Goal: Information Seeking & Learning: Learn about a topic

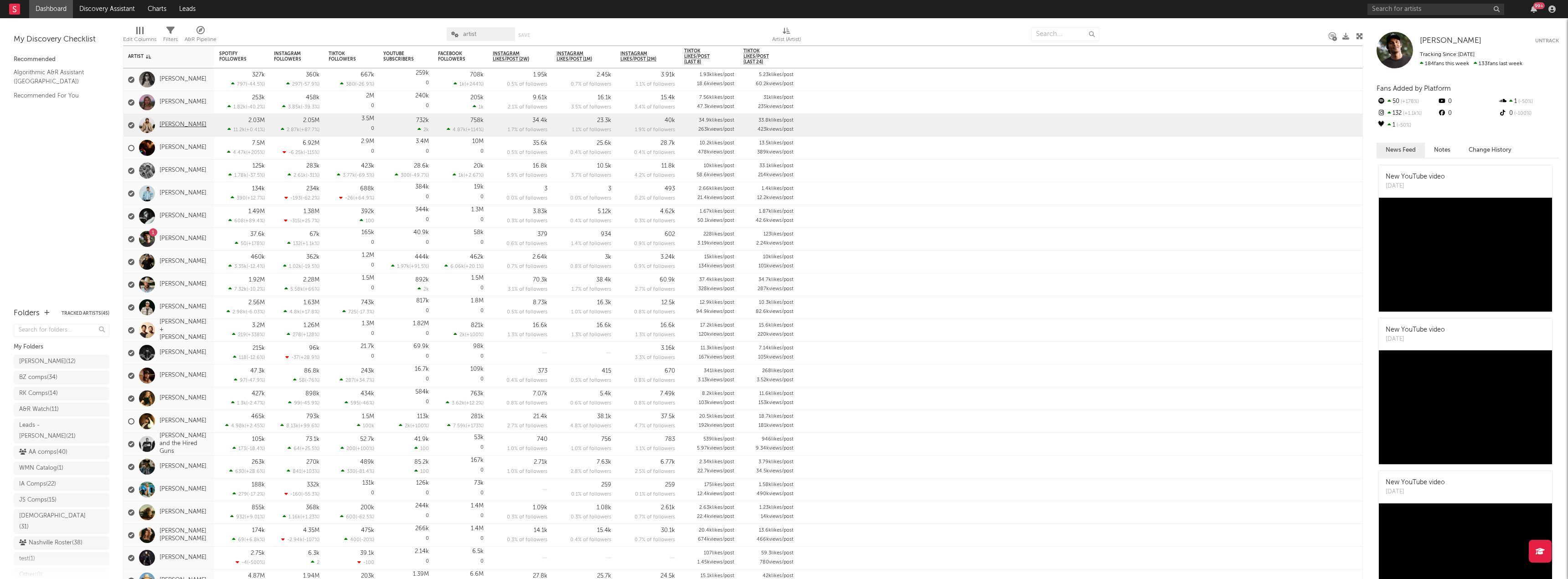
click at [161, 126] on link "[PERSON_NAME]" at bounding box center [183, 125] width 47 height 8
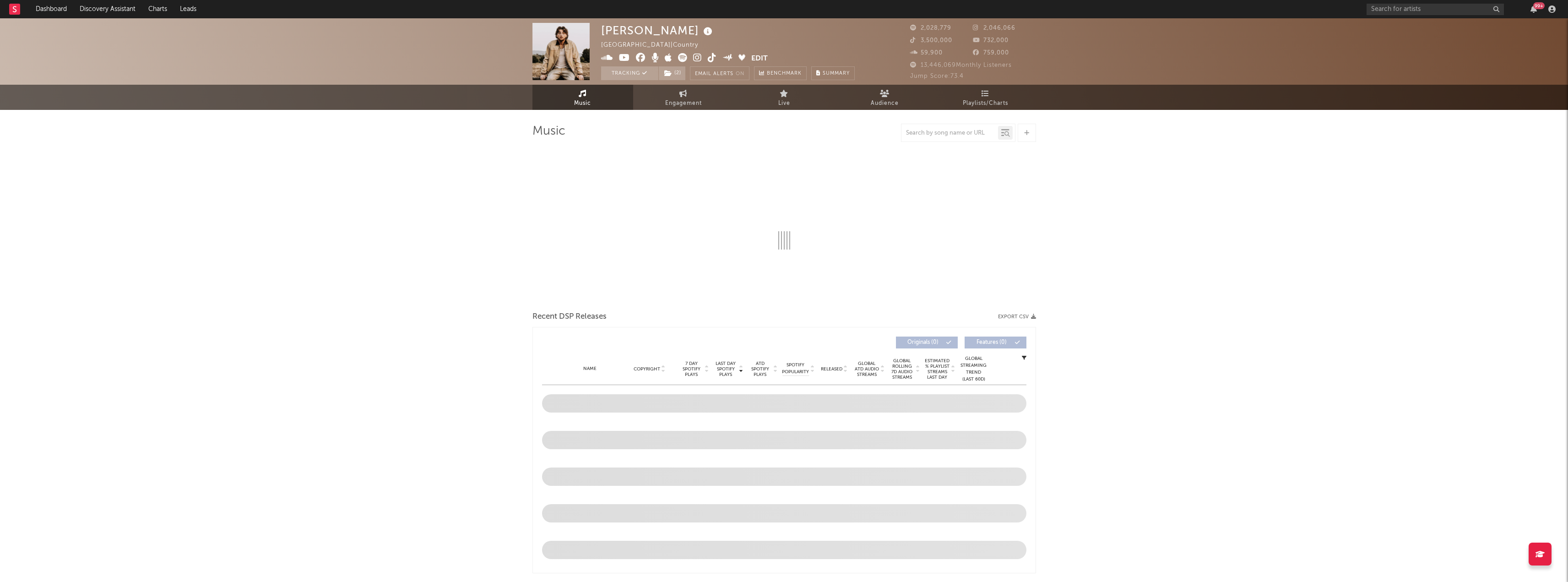
select select "6m"
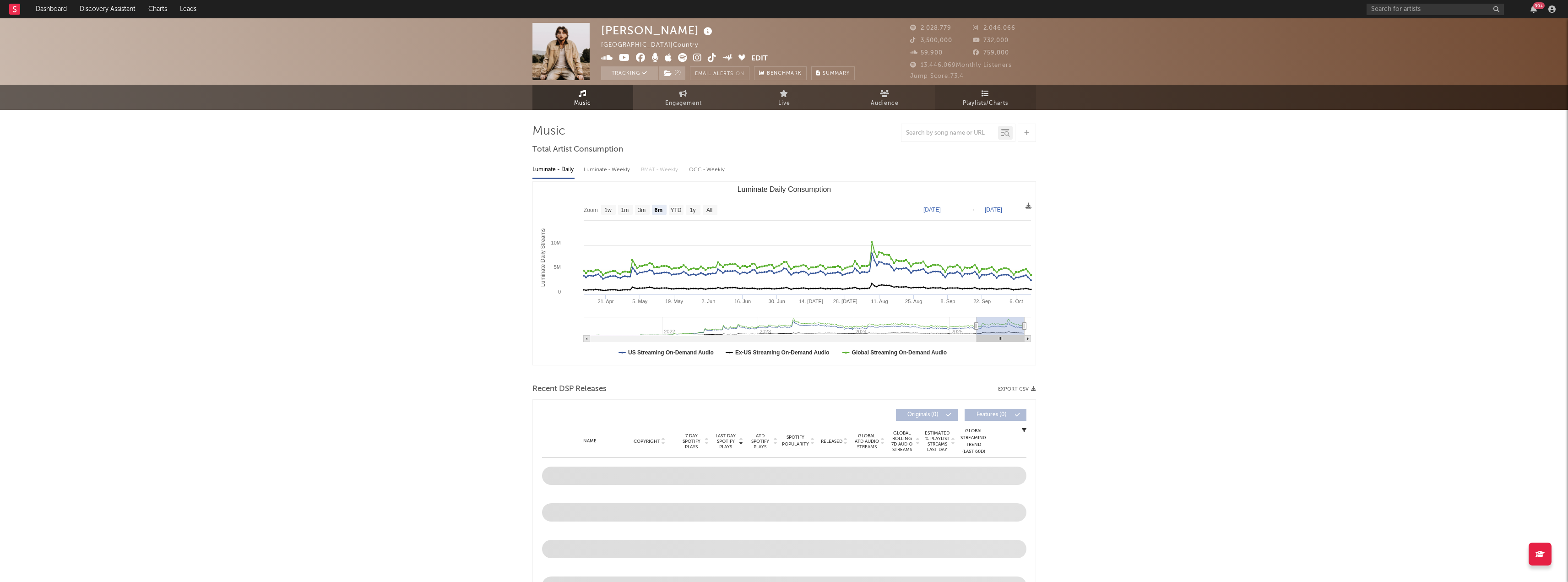
click at [990, 106] on span "Playlists/Charts" at bounding box center [985, 103] width 45 height 11
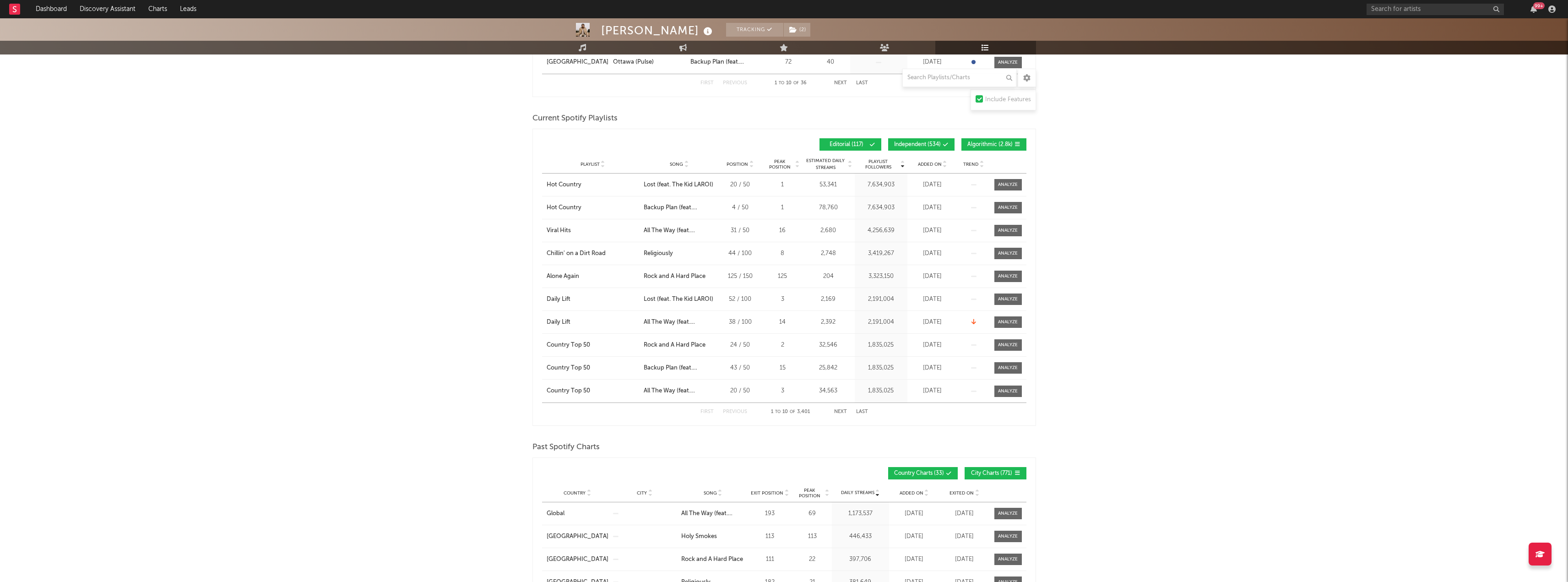
scroll to position [412, 0]
click at [850, 164] on icon at bounding box center [850, 164] width 4 height 4
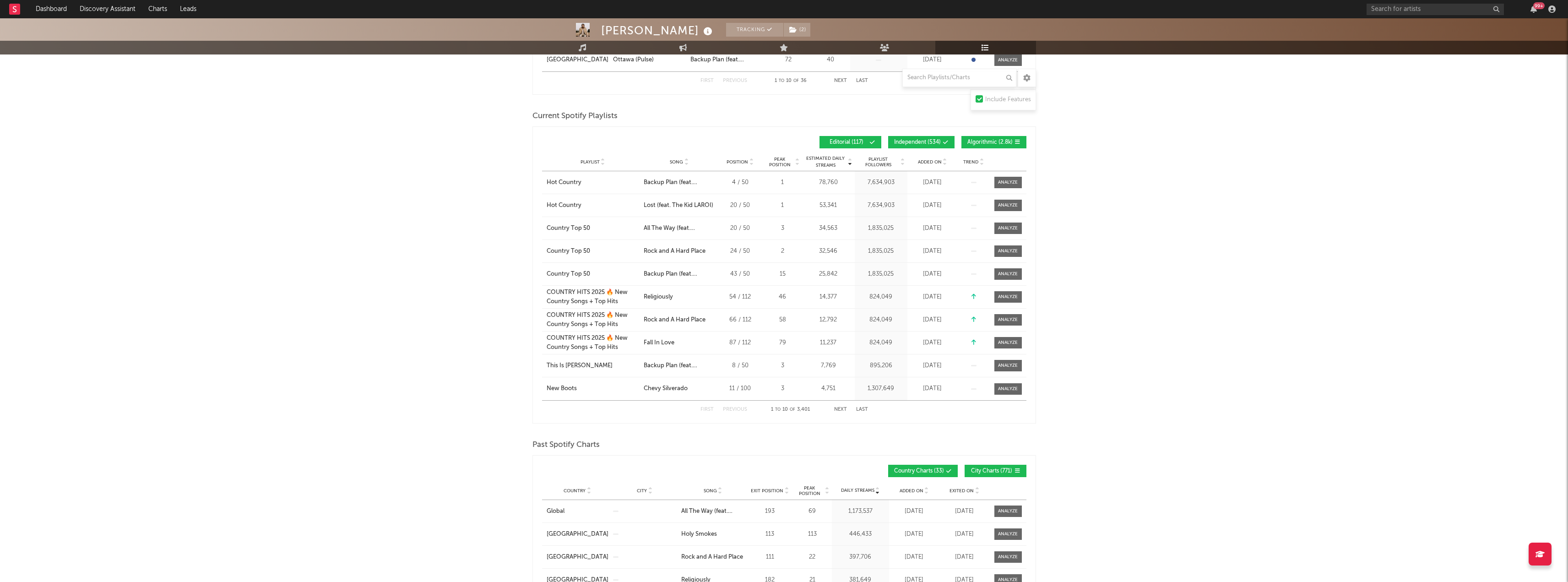
drag, startPoint x: 902, startPoint y: 164, endPoint x: 732, endPoint y: 361, distance: 260.2
click at [459, 296] on div "[PERSON_NAME] Tracking ( 2 ) [GEOGRAPHIC_DATA] | Country Edit Tracking ( 2 ) Em…" at bounding box center [784, 529] width 1568 height 1846
click at [1001, 390] on div at bounding box center [1007, 389] width 20 height 7
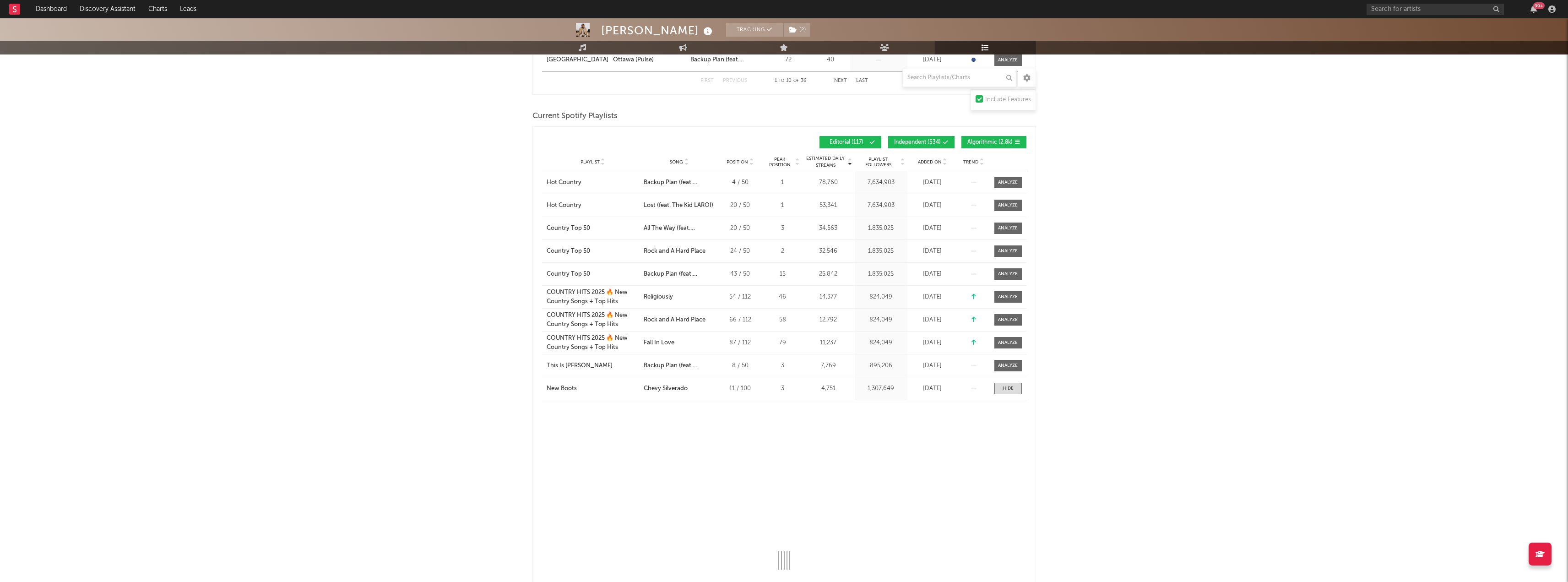
select select "1w"
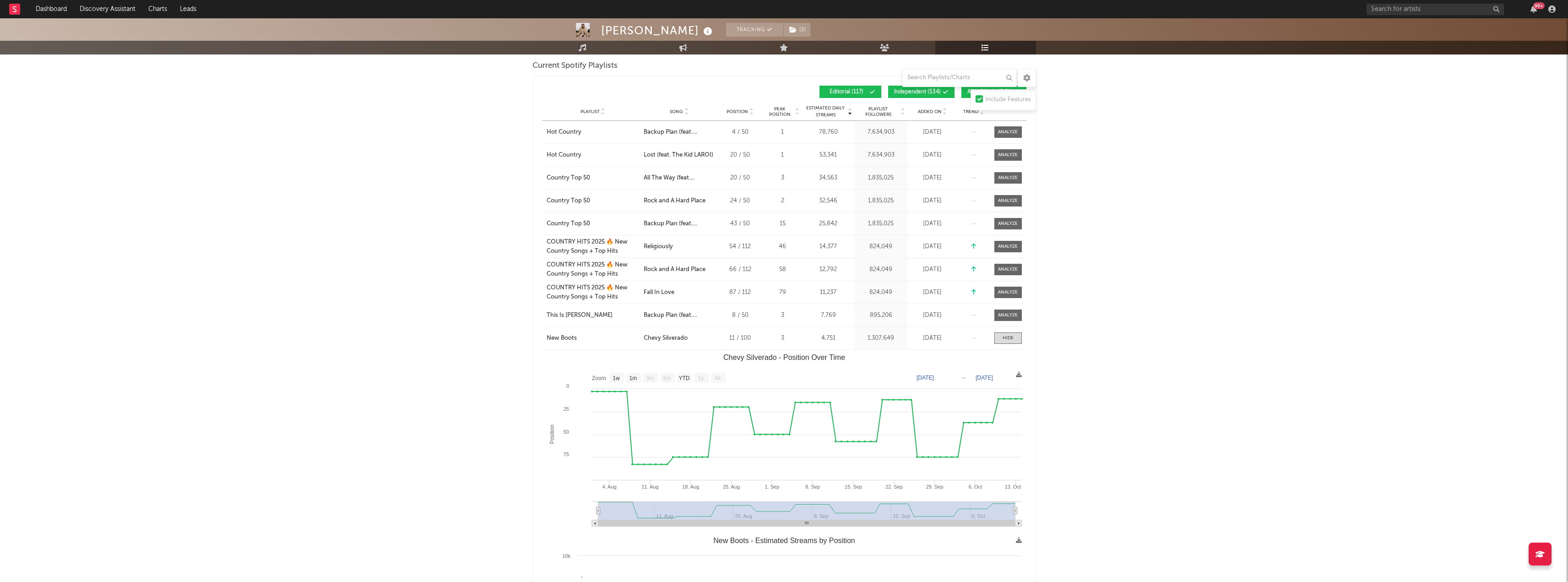
scroll to position [595, 0]
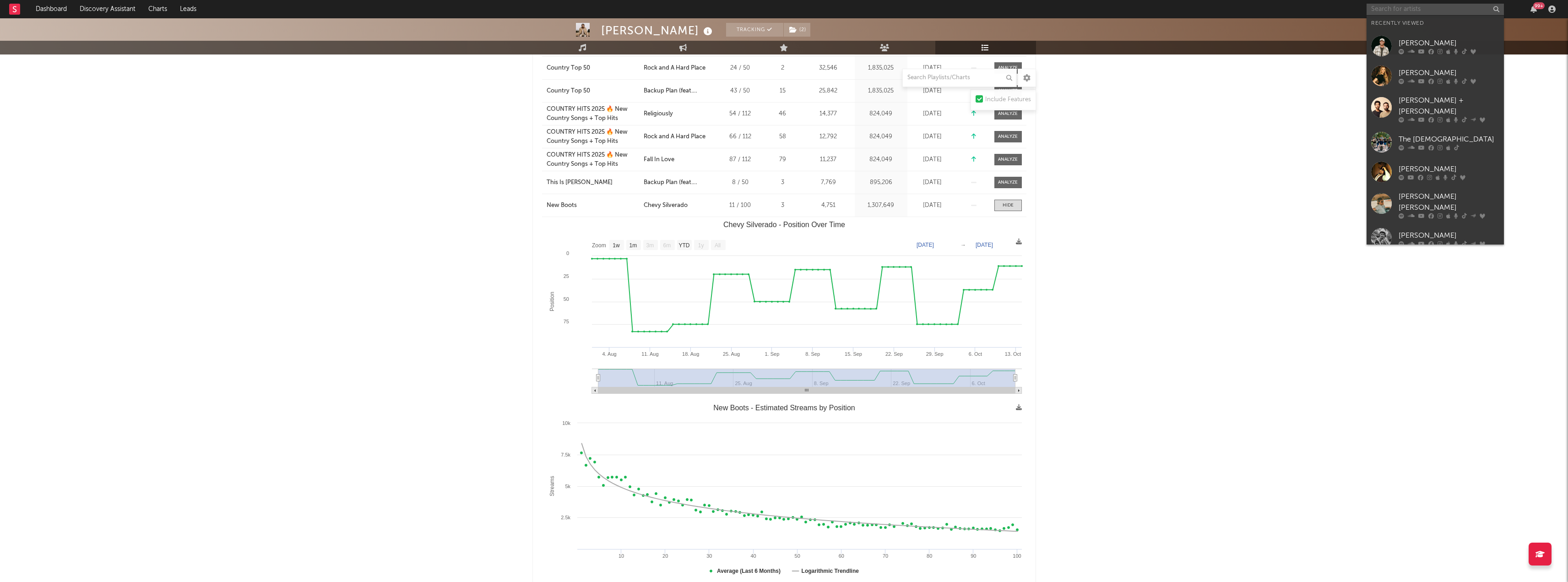
click at [1392, 10] on input "text" at bounding box center [1435, 9] width 138 height 12
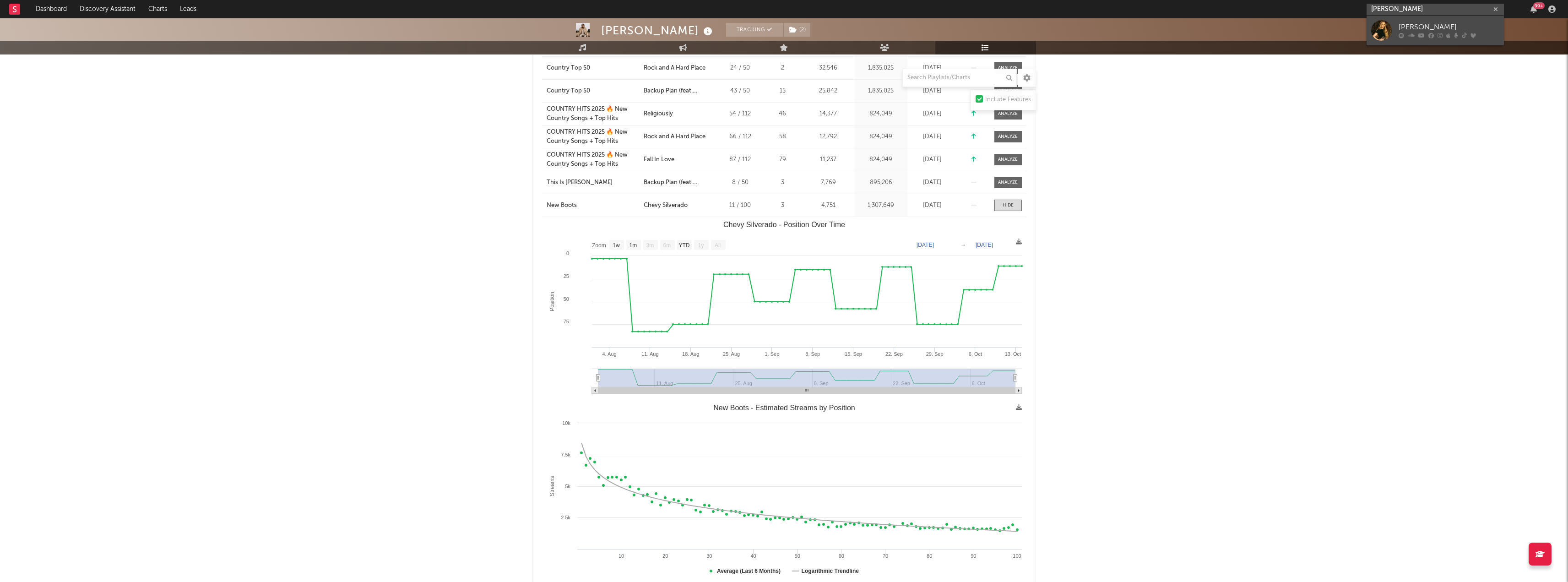
type input "[PERSON_NAME]"
click at [1410, 38] on icon at bounding box center [1411, 35] width 7 height 6
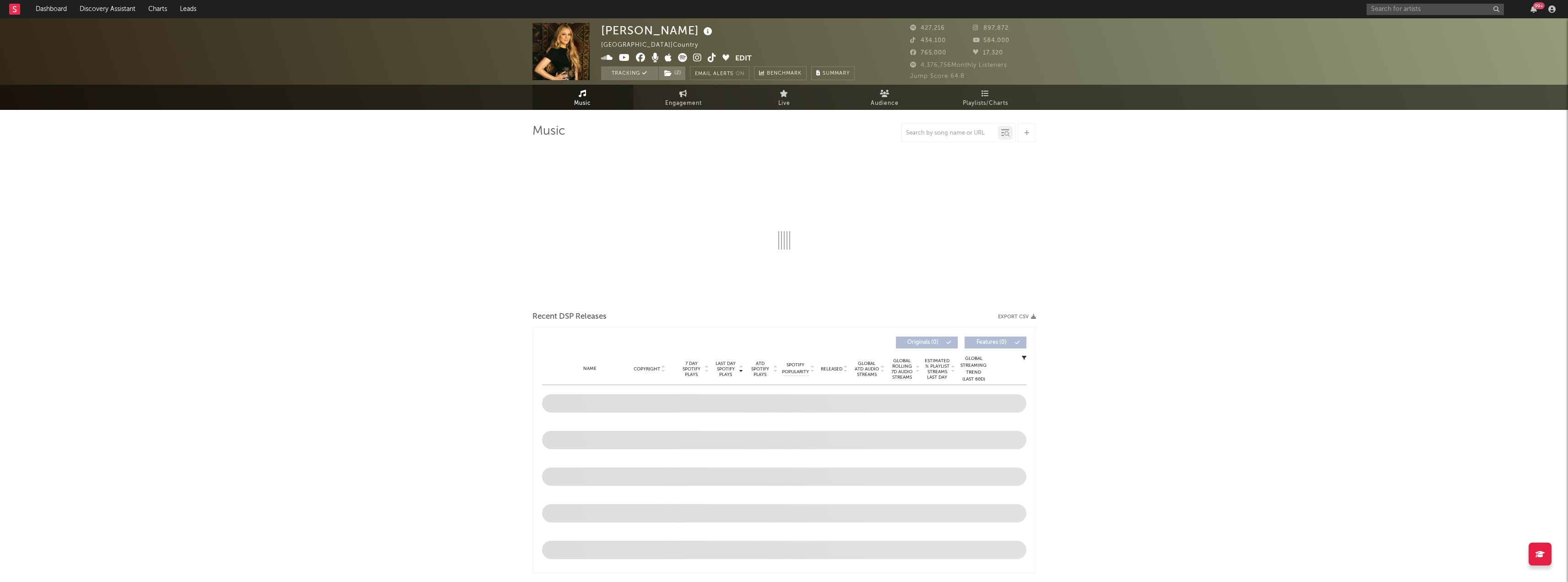
select select "6m"
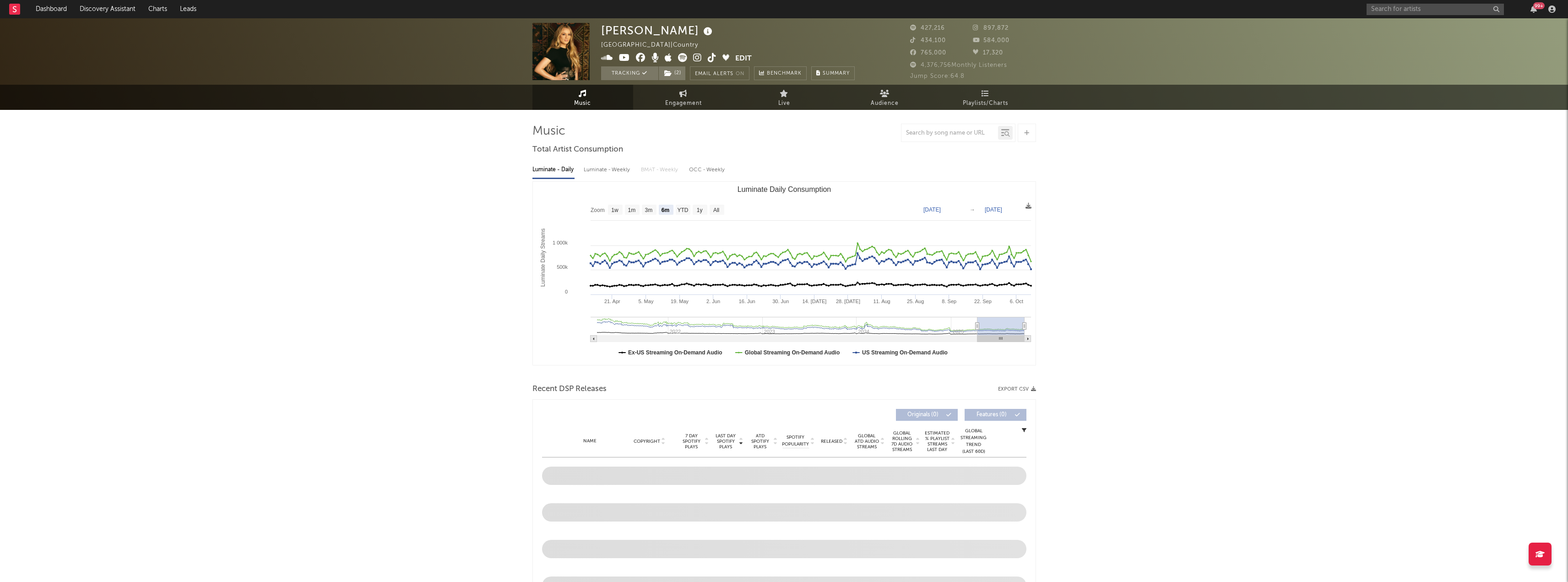
select select "6m"
click at [982, 100] on span "Playlists/Charts" at bounding box center [985, 103] width 45 height 11
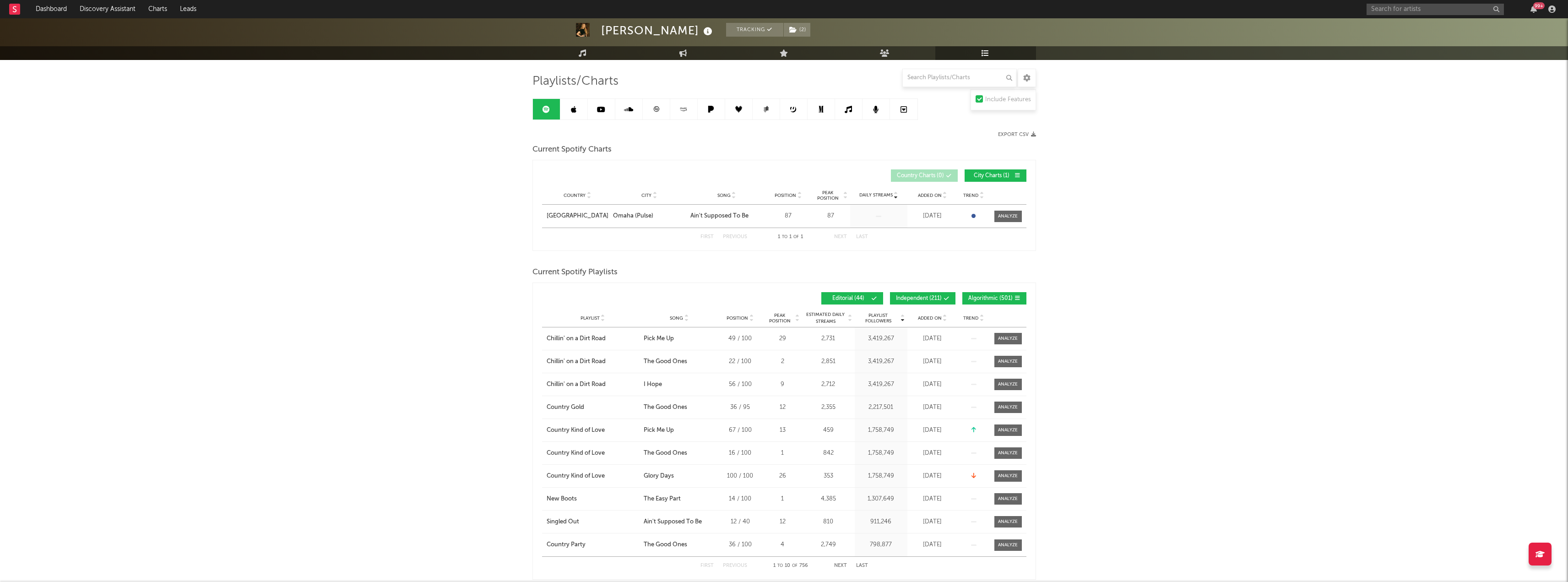
scroll to position [92, 0]
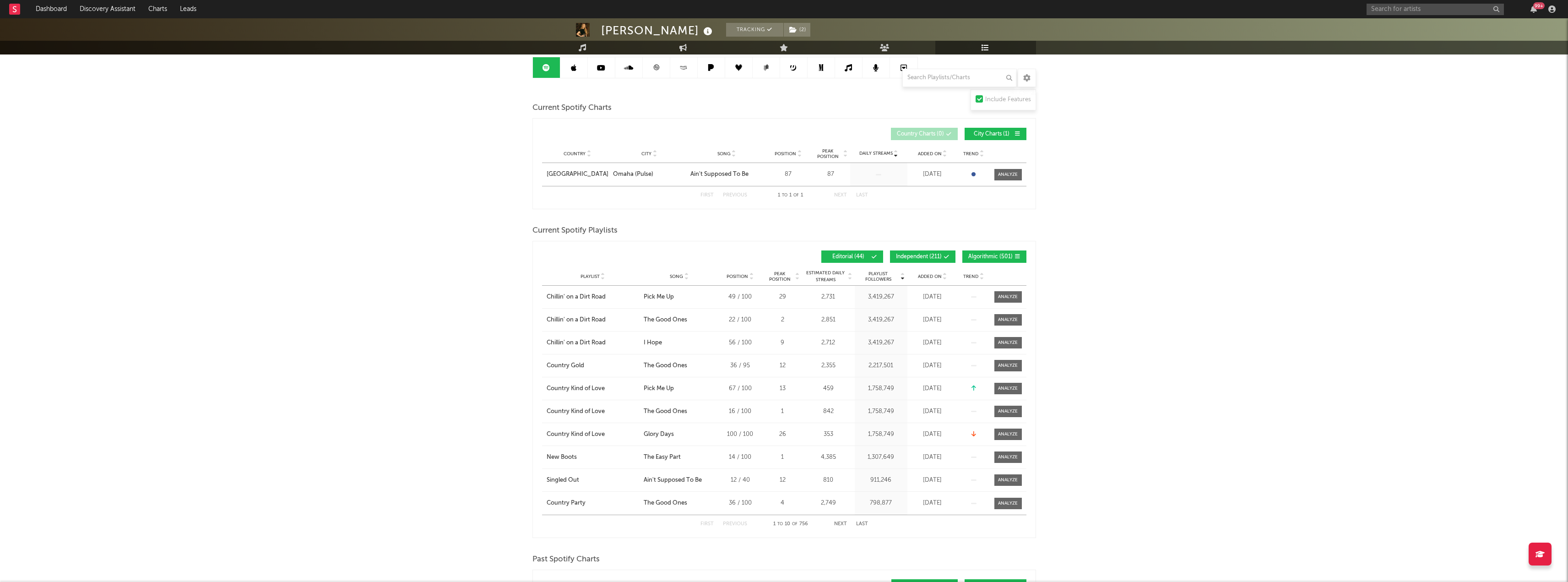
click at [850, 278] on icon at bounding box center [850, 278] width 4 height 4
click at [1001, 300] on span at bounding box center [1007, 297] width 28 height 12
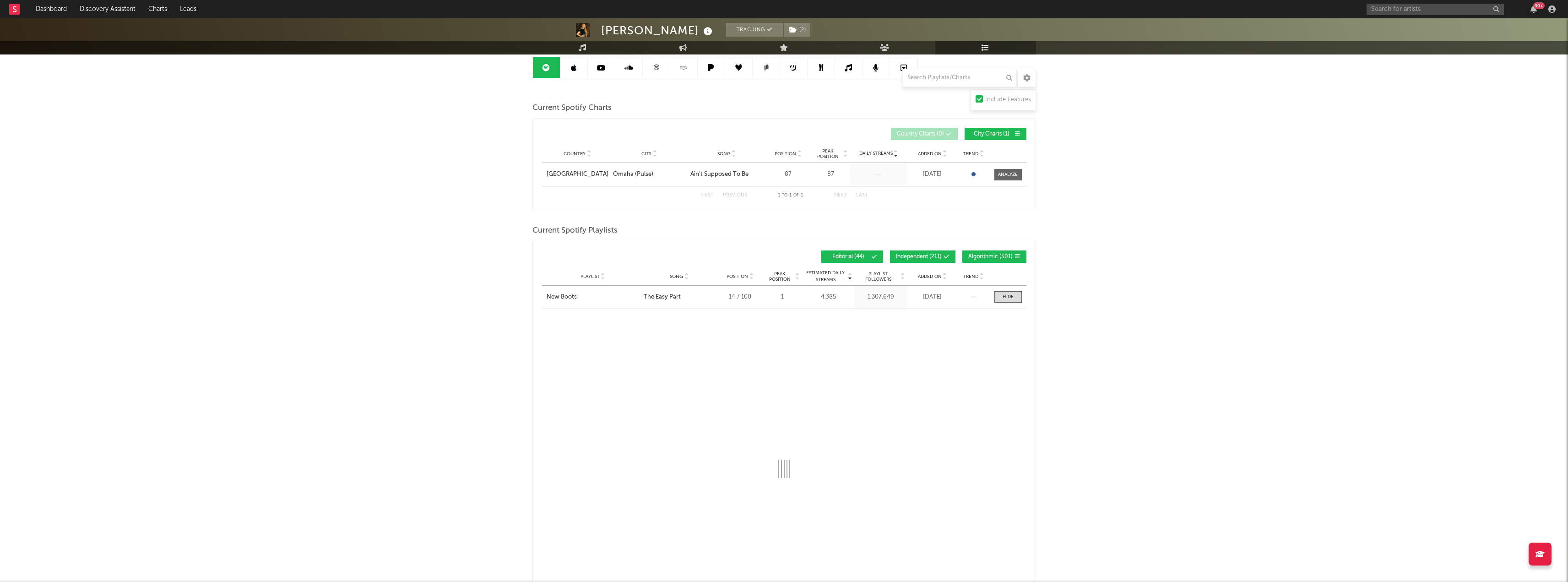
select select "1w"
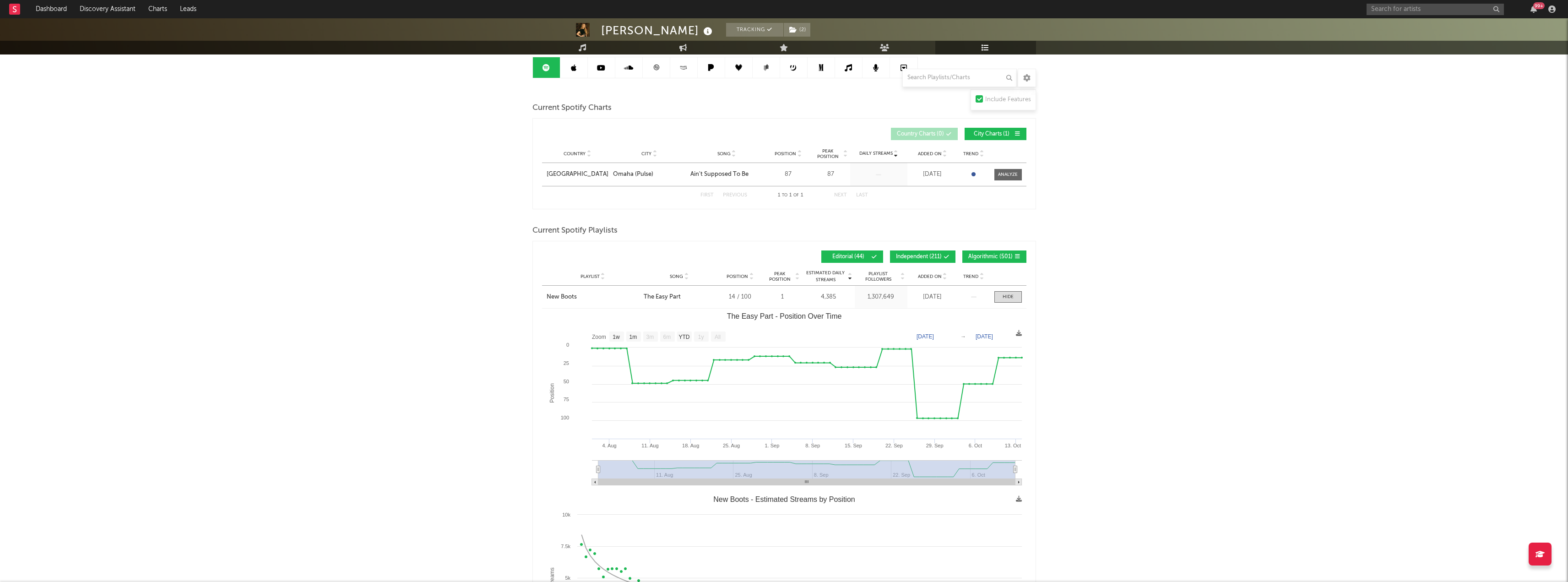
click at [575, 66] on icon at bounding box center [573, 68] width 6 height 7
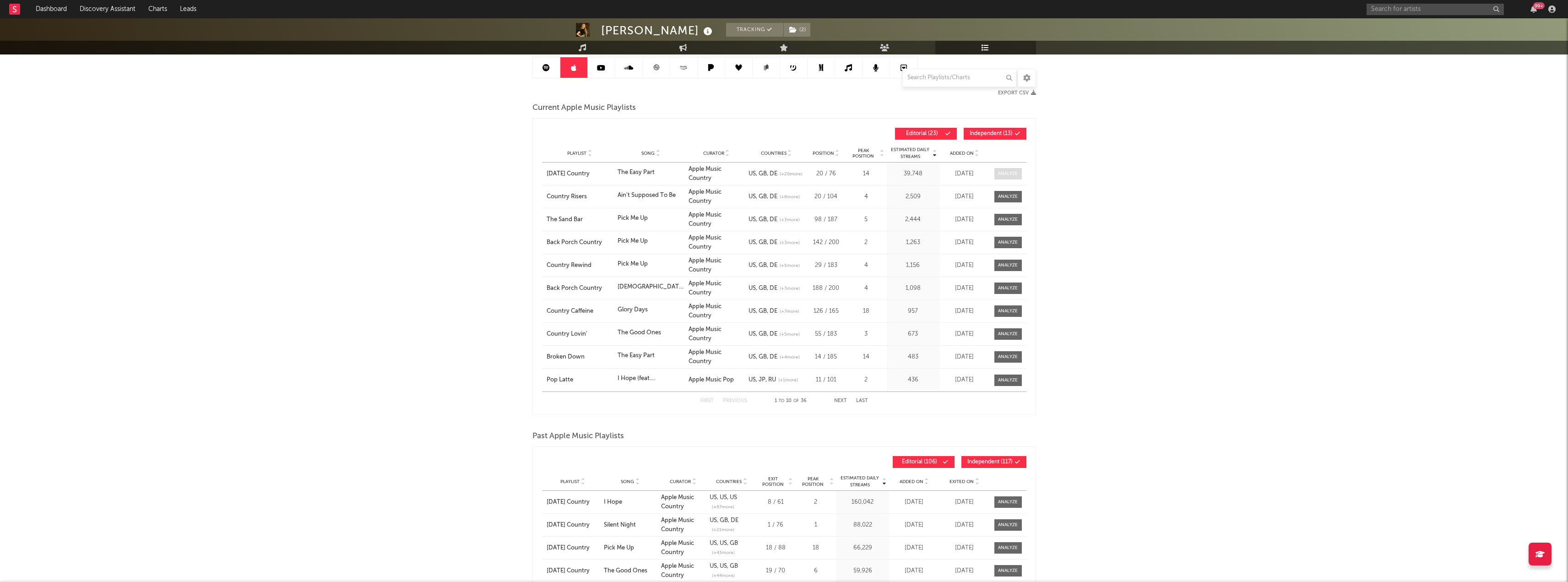
click at [1009, 174] on div at bounding box center [1007, 174] width 20 height 7
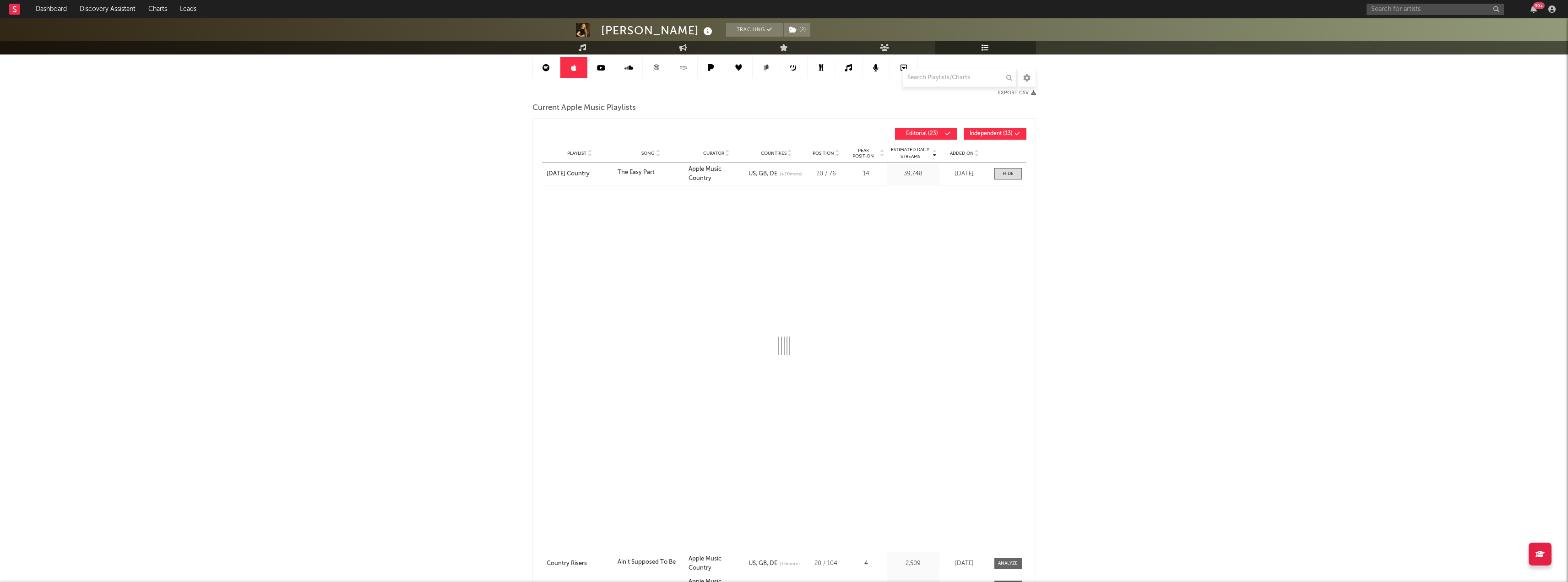
select select "1w"
